Goal: Use online tool/utility: Utilize a website feature to perform a specific function

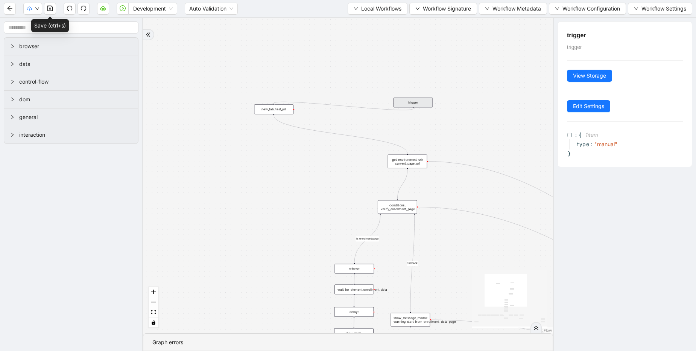
click at [50, 13] on button "button" at bounding box center [50, 9] width 12 height 12
click at [47, 64] on span "data" at bounding box center [75, 64] width 113 height 8
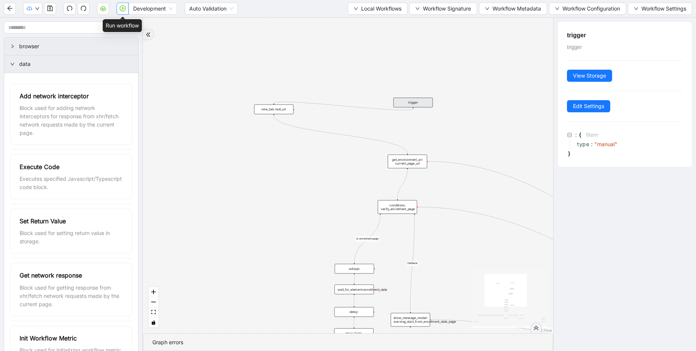
click at [122, 8] on icon "play-circle" at bounding box center [123, 8] width 2 height 3
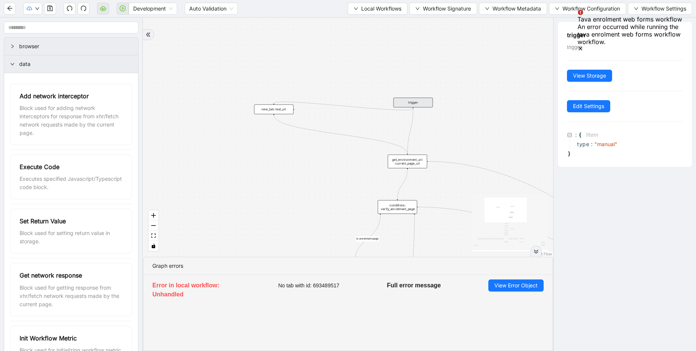
drag, startPoint x: 414, startPoint y: 108, endPoint x: 407, endPoint y: 153, distance: 45.3
click at [50, 11] on icon "save" at bounding box center [49, 8] width 5 height 5
click at [584, 46] on icon "Notifications (F8)" at bounding box center [581, 49] width 6 height 6
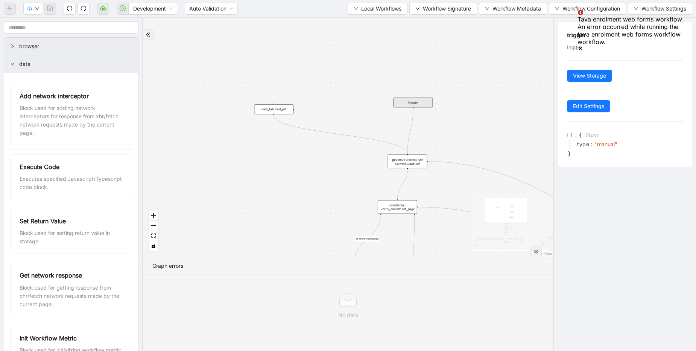
click at [176, 42] on div "fallback Is enrolment page fallback Optum Lucet Bcbs caresource_enrolment Bcbsa…" at bounding box center [348, 137] width 410 height 239
